Goal: Communication & Community: Answer question/provide support

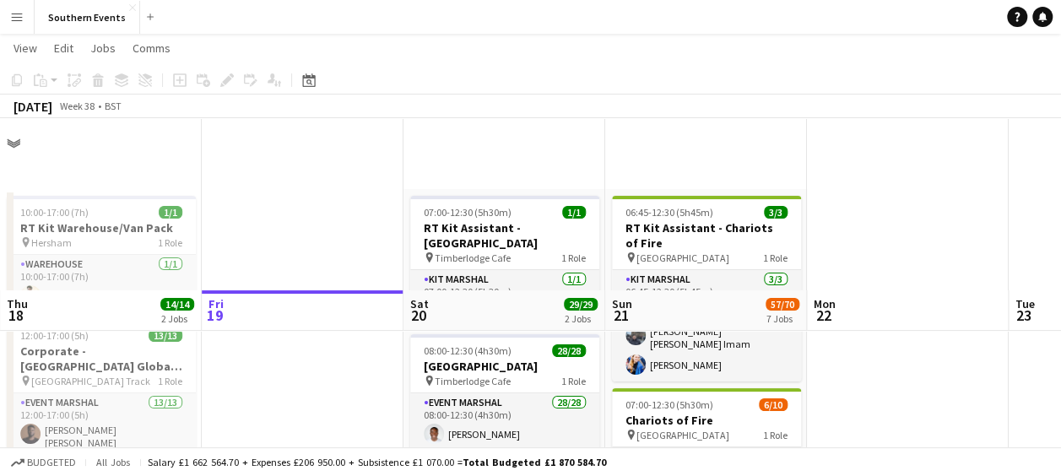
scroll to position [198, 0]
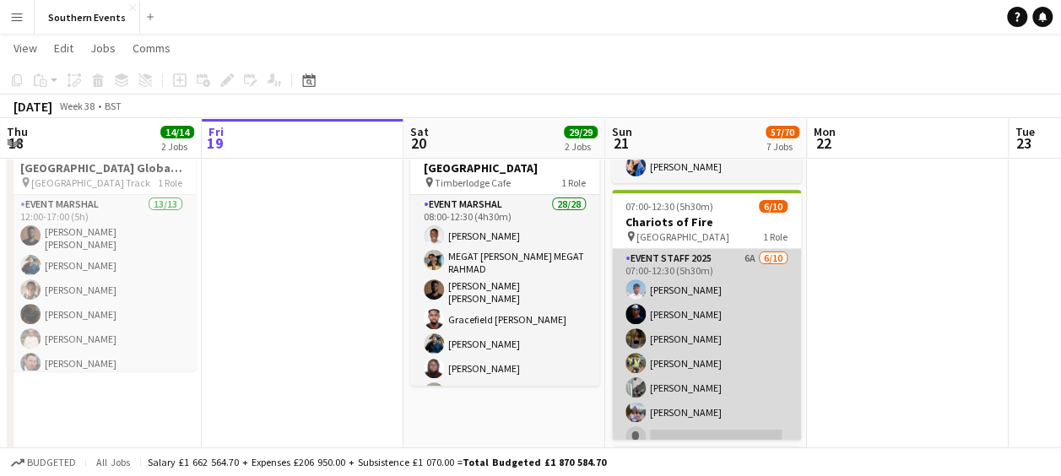
click at [696, 309] on app-card-role "Event Staff 2025 6A [DATE] 07:00-12:30 (5h30m) [PERSON_NAME] [PERSON_NAME] [PER…" at bounding box center [706, 388] width 189 height 278
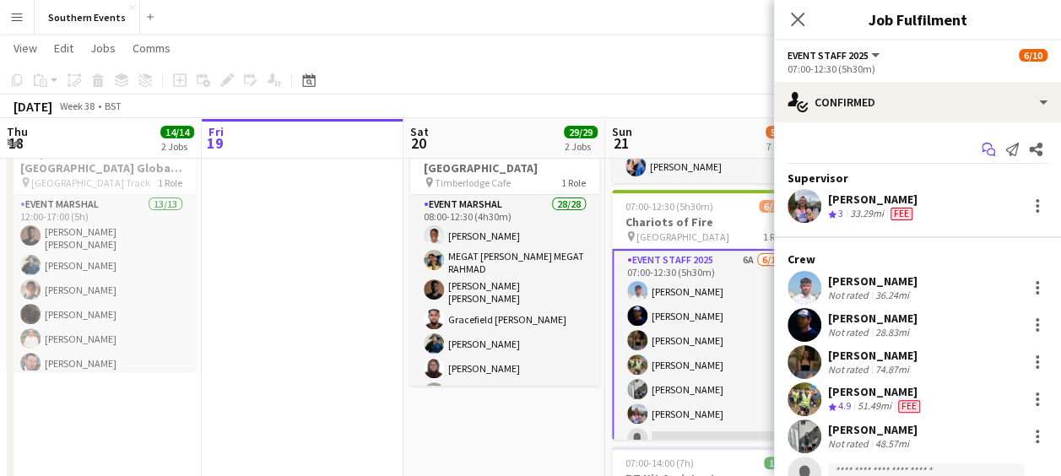
click at [981, 151] on icon at bounding box center [986, 147] width 10 height 9
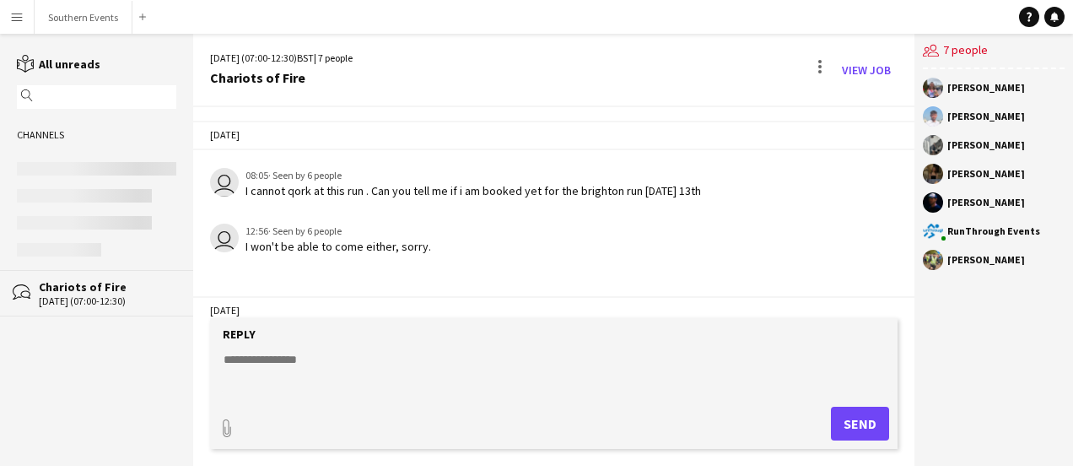
scroll to position [3399, 0]
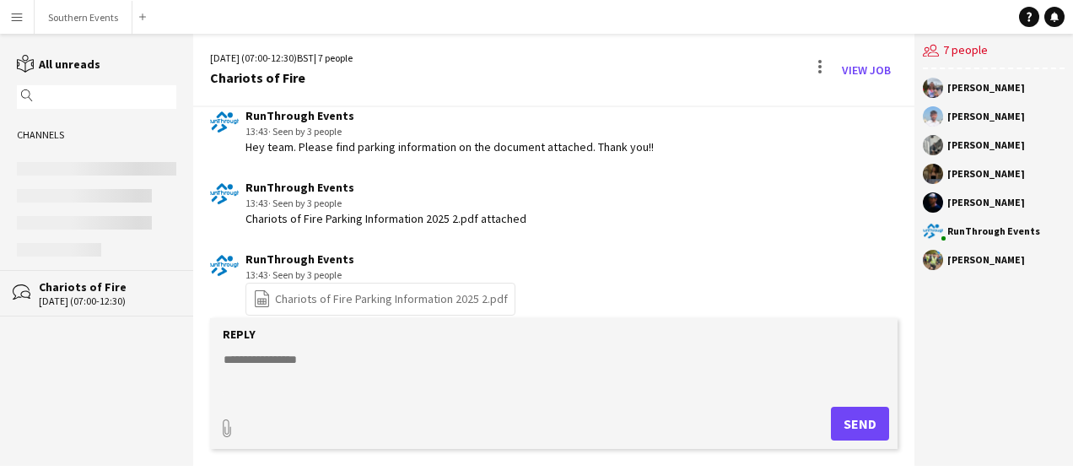
click at [285, 351] on textarea at bounding box center [557, 373] width 671 height 44
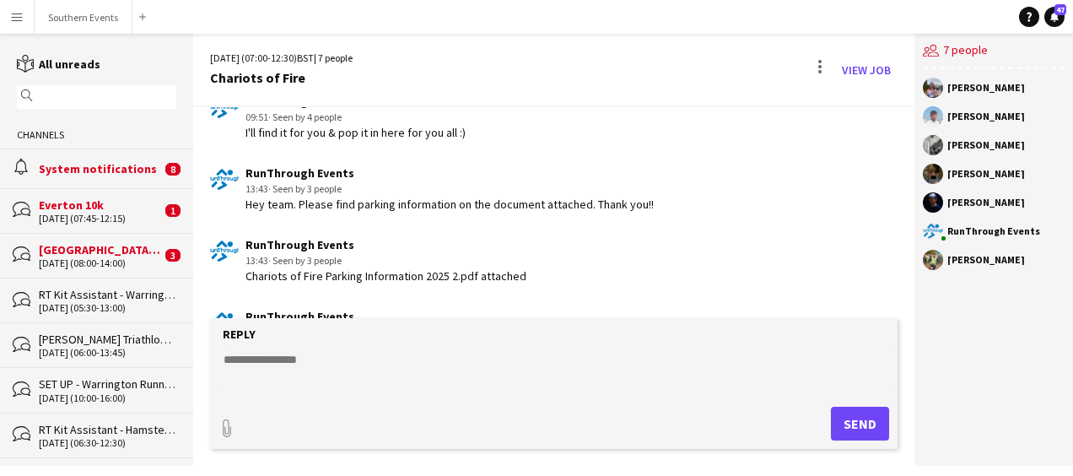
scroll to position [3362, 0]
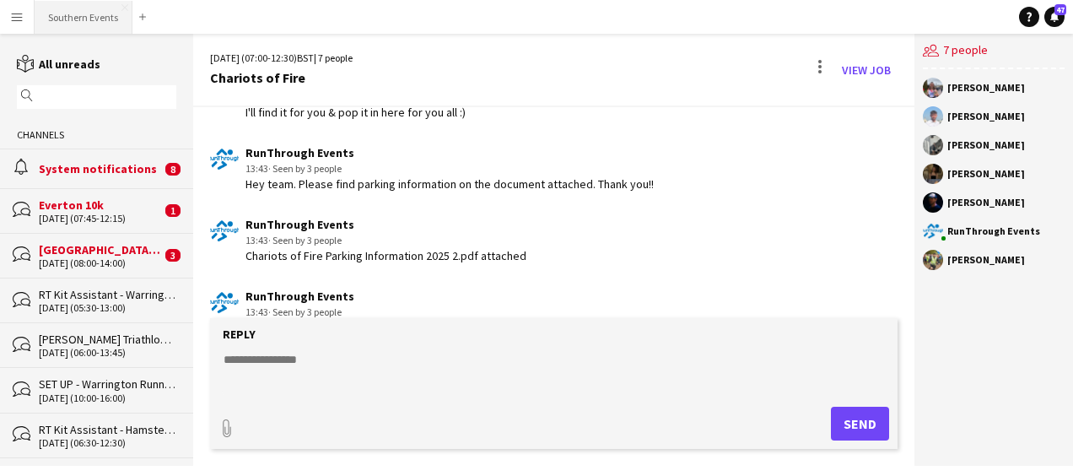
click at [61, 16] on button "Southern Events Close" at bounding box center [84, 17] width 98 height 33
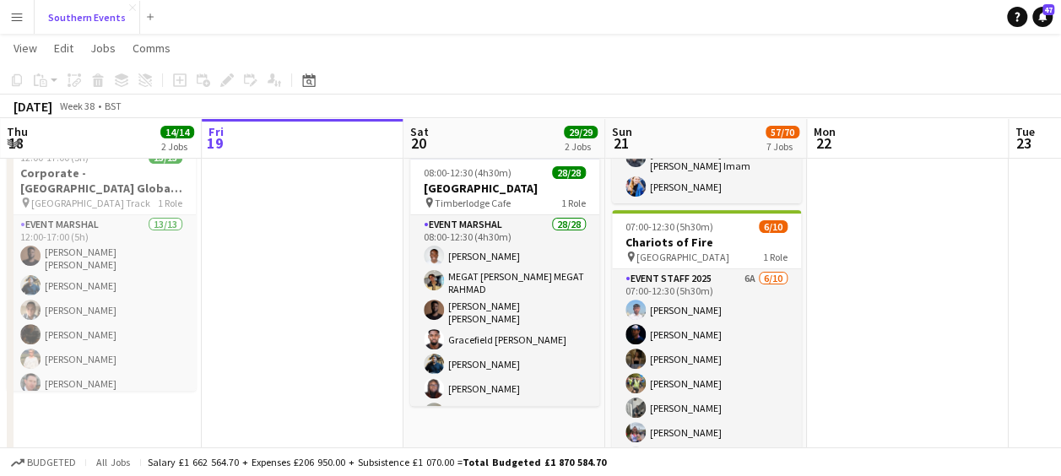
scroll to position [179, 0]
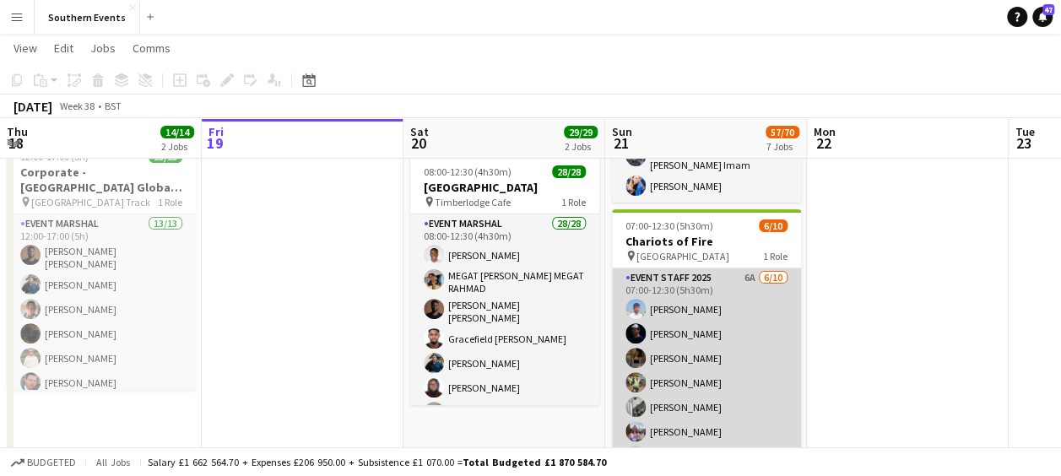
click at [741, 305] on app-card-role "Event Staff 2025 6A [DATE] 07:00-12:30 (5h30m) [PERSON_NAME] [PERSON_NAME] [PER…" at bounding box center [706, 407] width 189 height 278
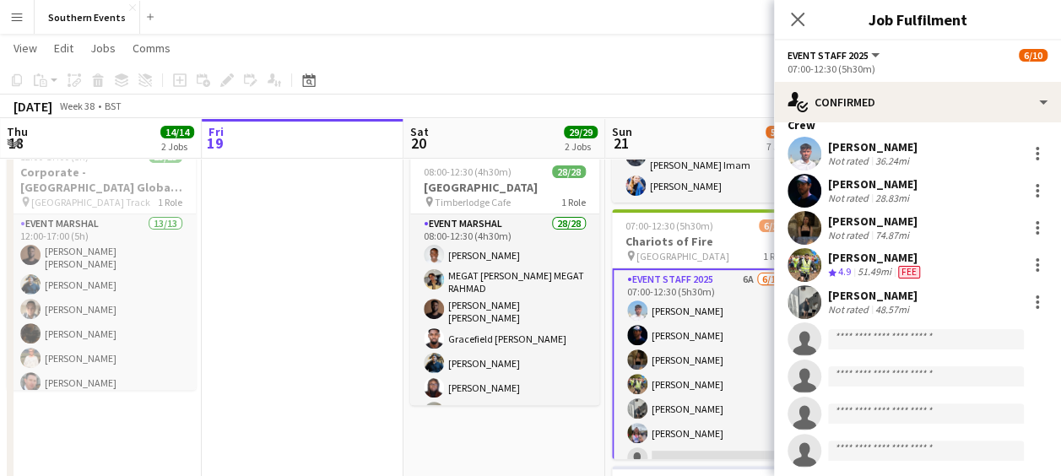
scroll to position [140, 0]
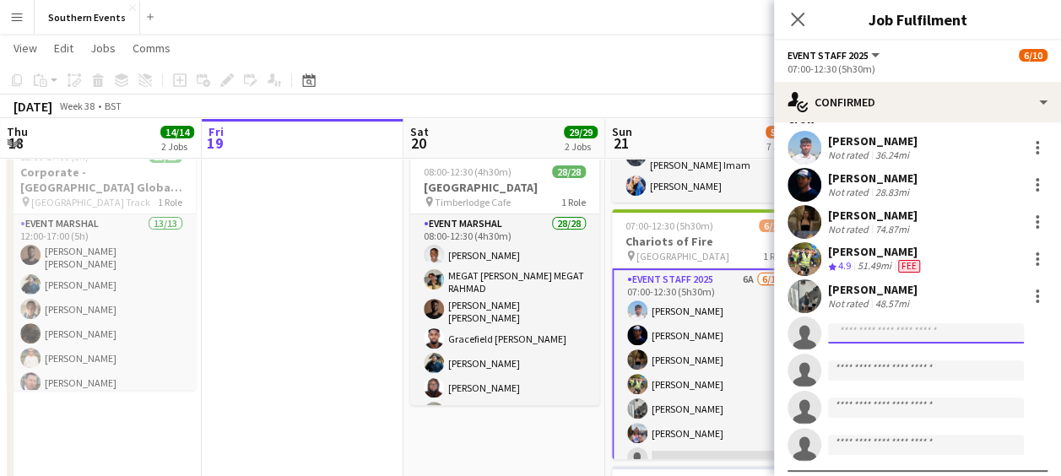
click at [876, 333] on input at bounding box center [926, 333] width 196 height 20
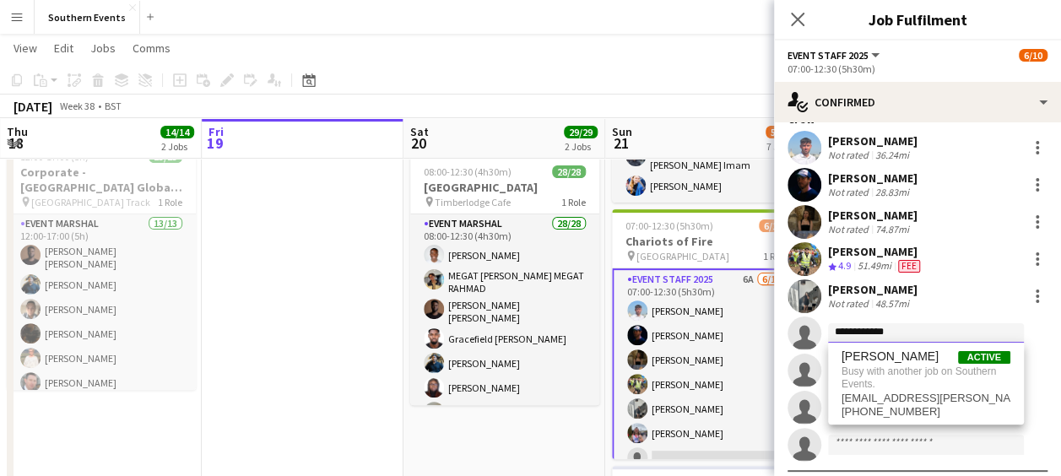
type input "**********"
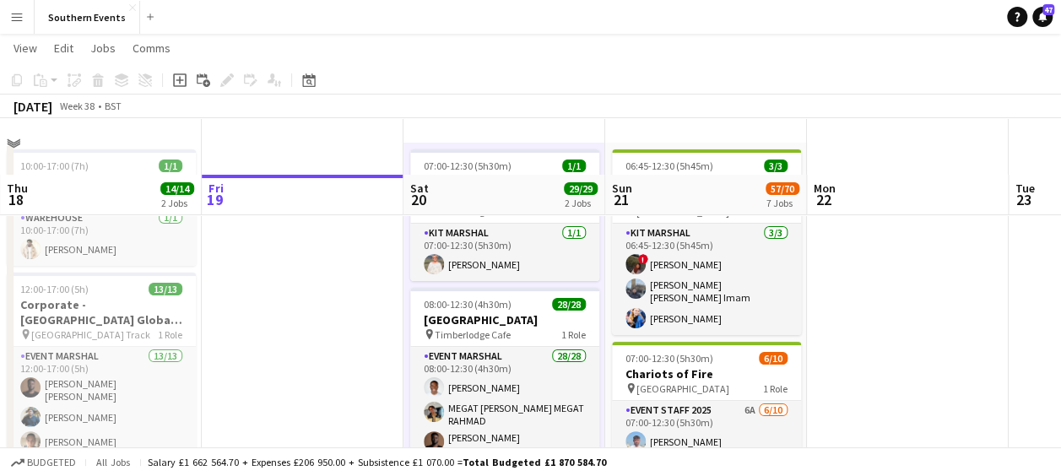
scroll to position [170, 0]
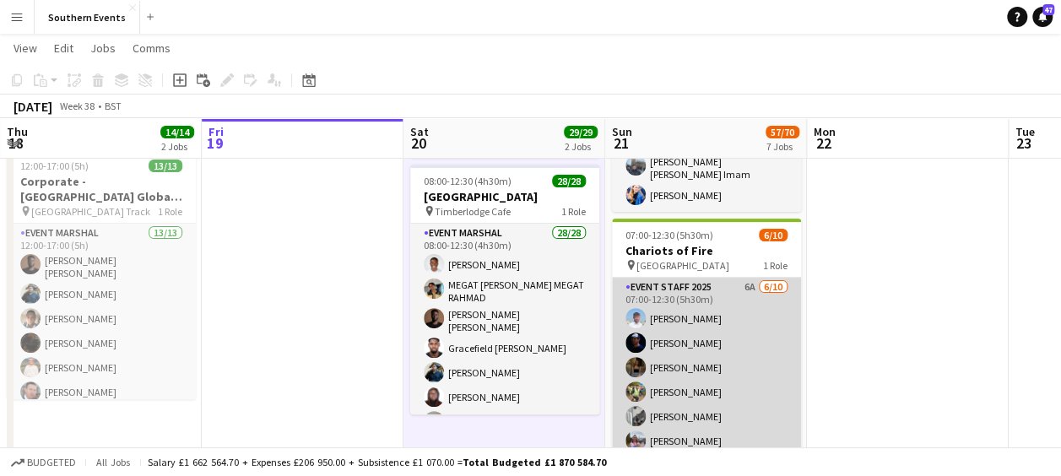
click at [697, 332] on app-card-role "Event Staff 2025 6A [DATE] 07:00-12:30 (5h30m) [PERSON_NAME] [PERSON_NAME] [PER…" at bounding box center [706, 417] width 189 height 278
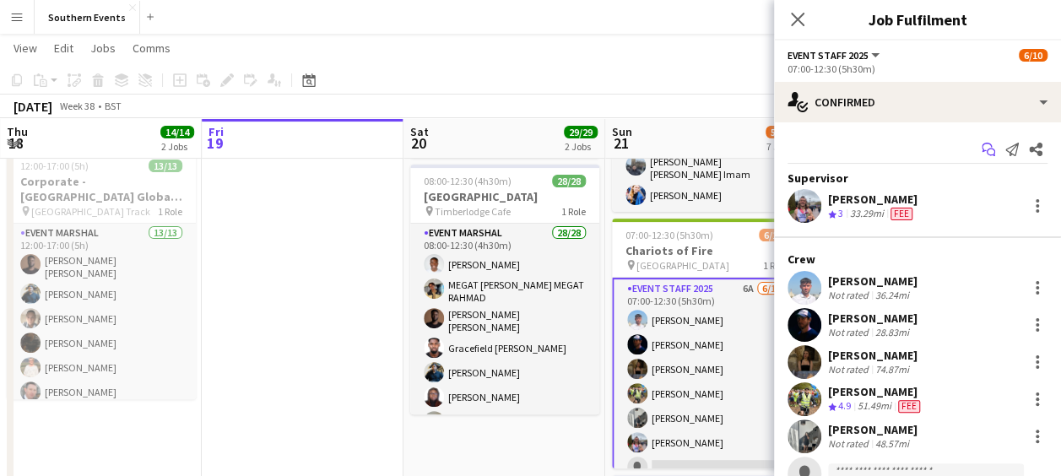
click at [981, 149] on icon "Start chat" at bounding box center [988, 150] width 14 height 14
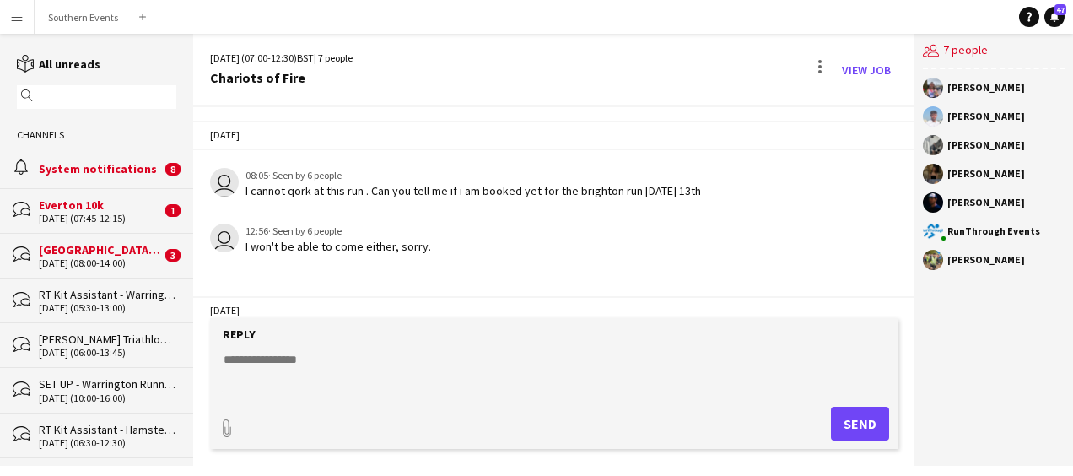
scroll to position [3399, 0]
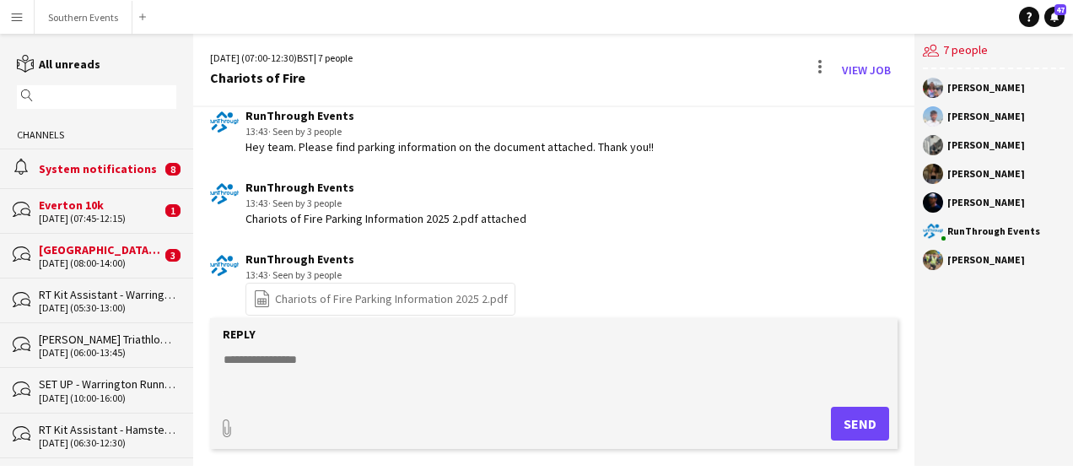
click at [358, 357] on textarea at bounding box center [557, 373] width 671 height 44
paste textarea "**********"
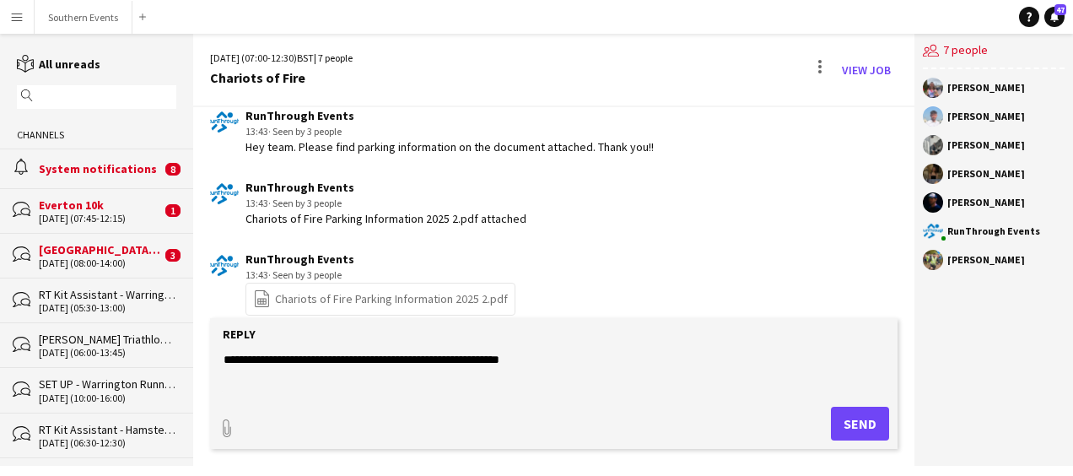
type textarea "**********"
click at [857, 428] on button "Send" at bounding box center [860, 424] width 58 height 34
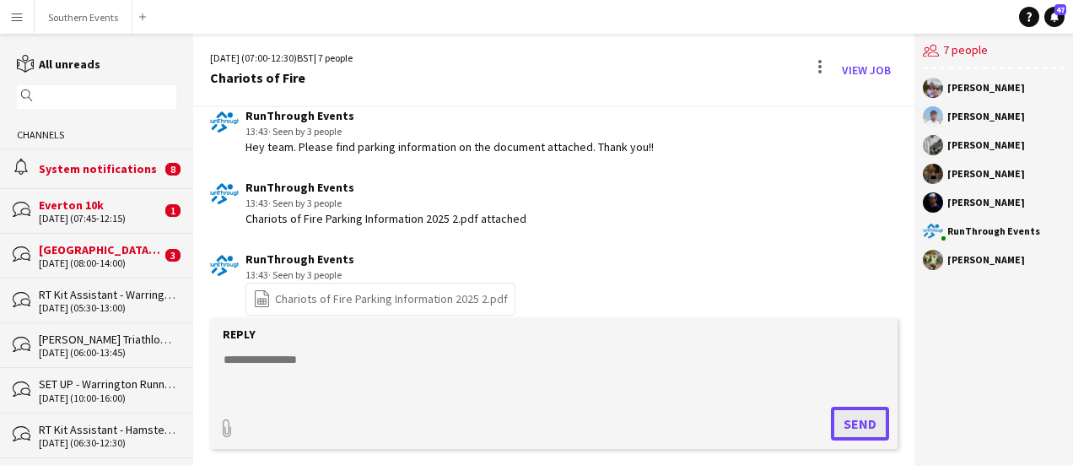
scroll to position [3471, 0]
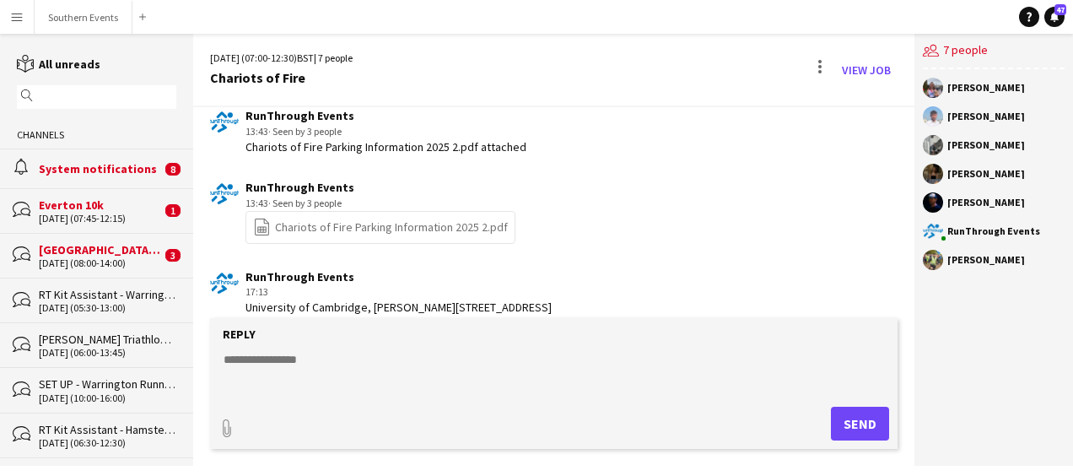
click at [300, 359] on textarea at bounding box center [557, 373] width 671 height 44
type textarea "**********"
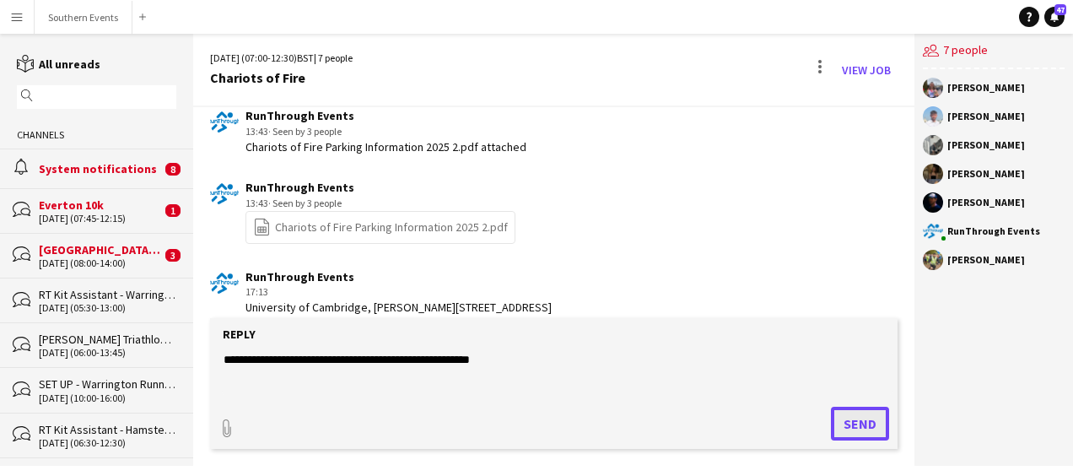
click at [864, 431] on button "Send" at bounding box center [860, 424] width 58 height 34
